Goal: Transaction & Acquisition: Download file/media

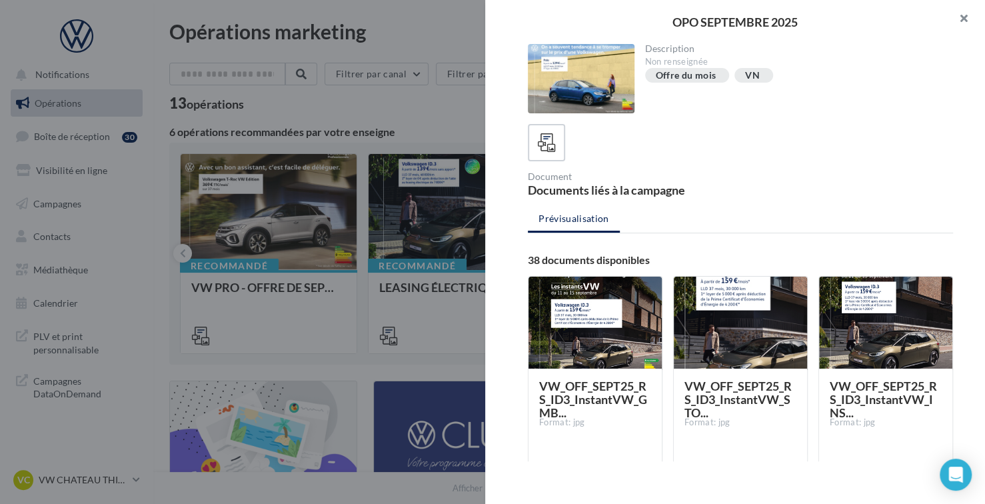
click at [964, 13] on button "button" at bounding box center [958, 20] width 53 height 40
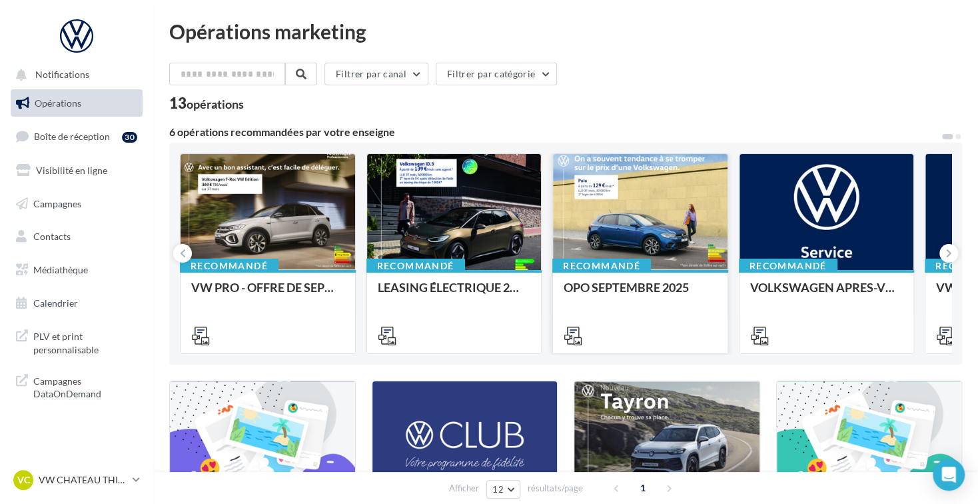
click at [636, 259] on div "Recommandé" at bounding box center [601, 266] width 99 height 15
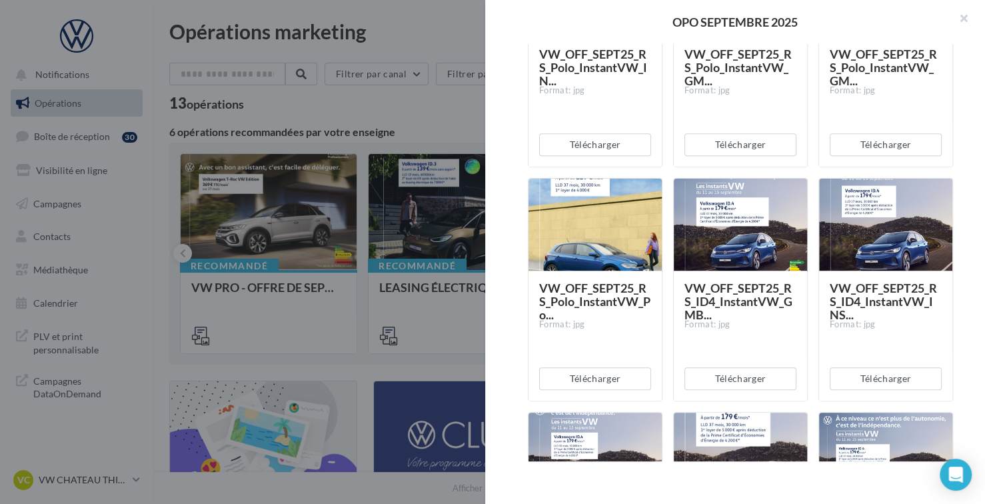
scroll to position [933, 0]
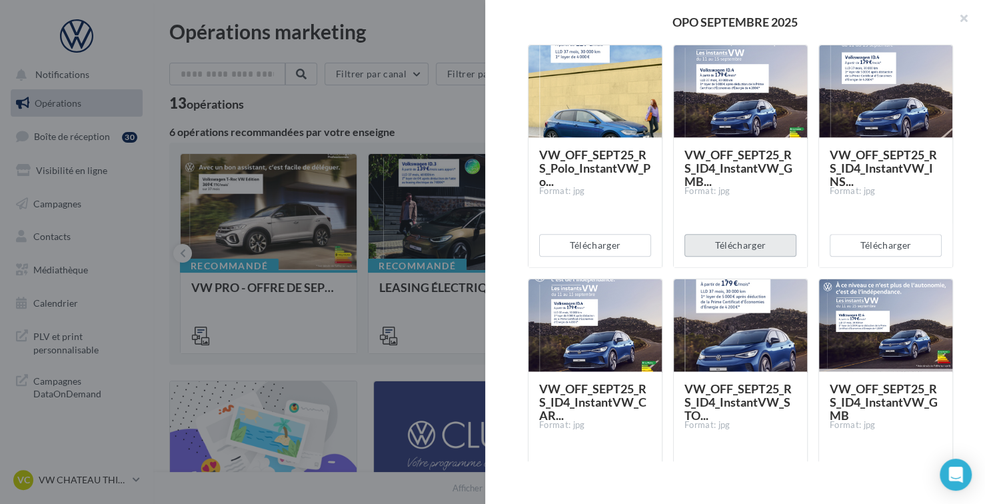
click at [773, 251] on button "Télécharger" at bounding box center [740, 245] width 112 height 23
